Goal: Information Seeking & Learning: Learn about a topic

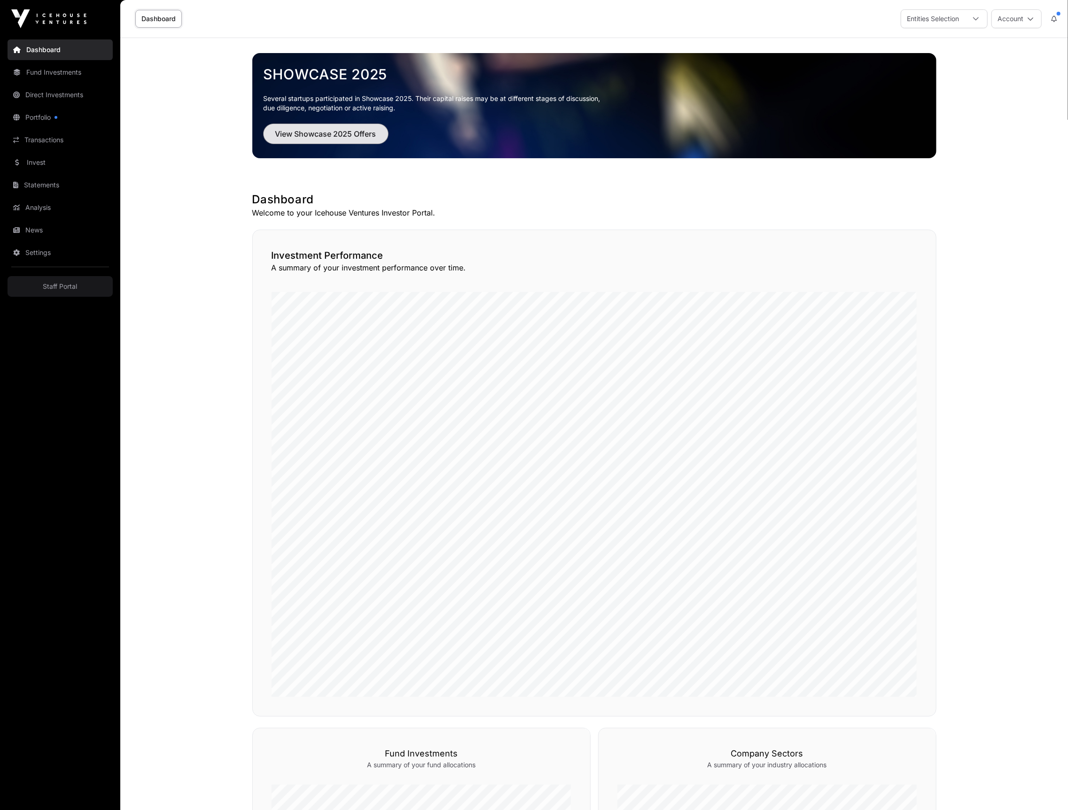
click at [334, 134] on span "View Showcase 2025 Offers" at bounding box center [325, 133] width 101 height 11
